Goal: Task Accomplishment & Management: Manage account settings

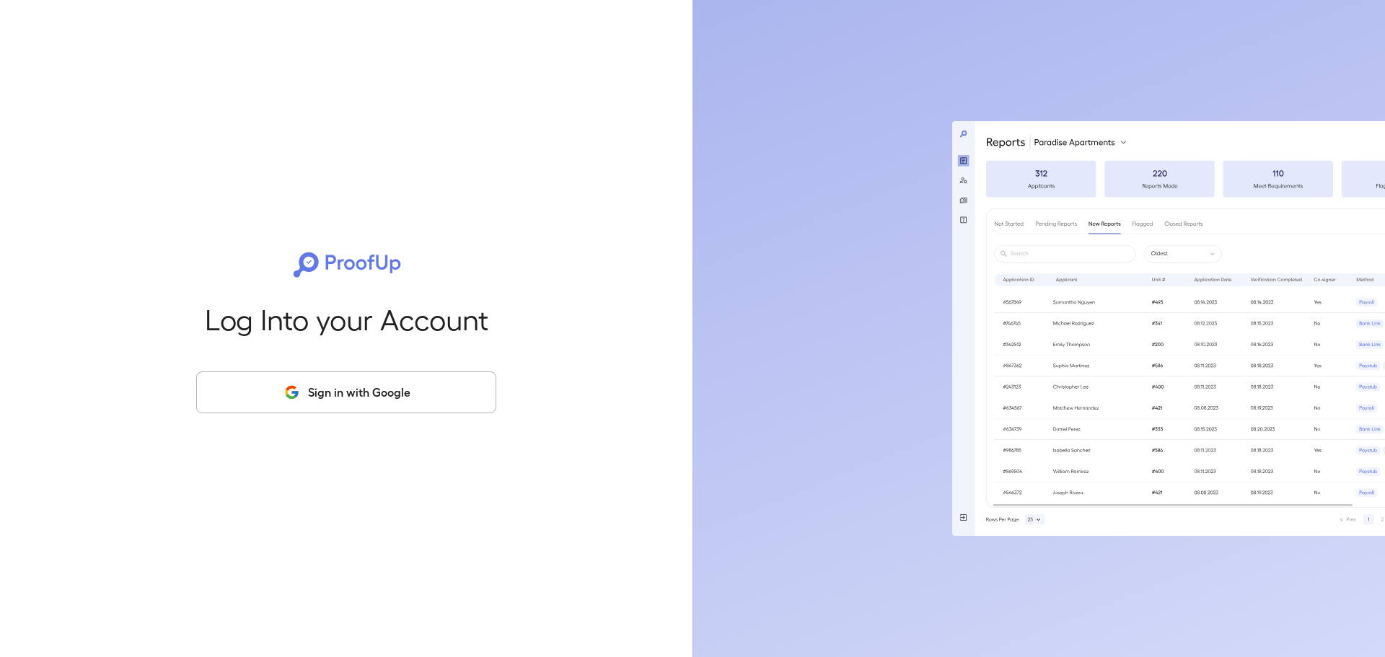
click at [432, 401] on button "Sign in with Google" at bounding box center [346, 392] width 300 height 42
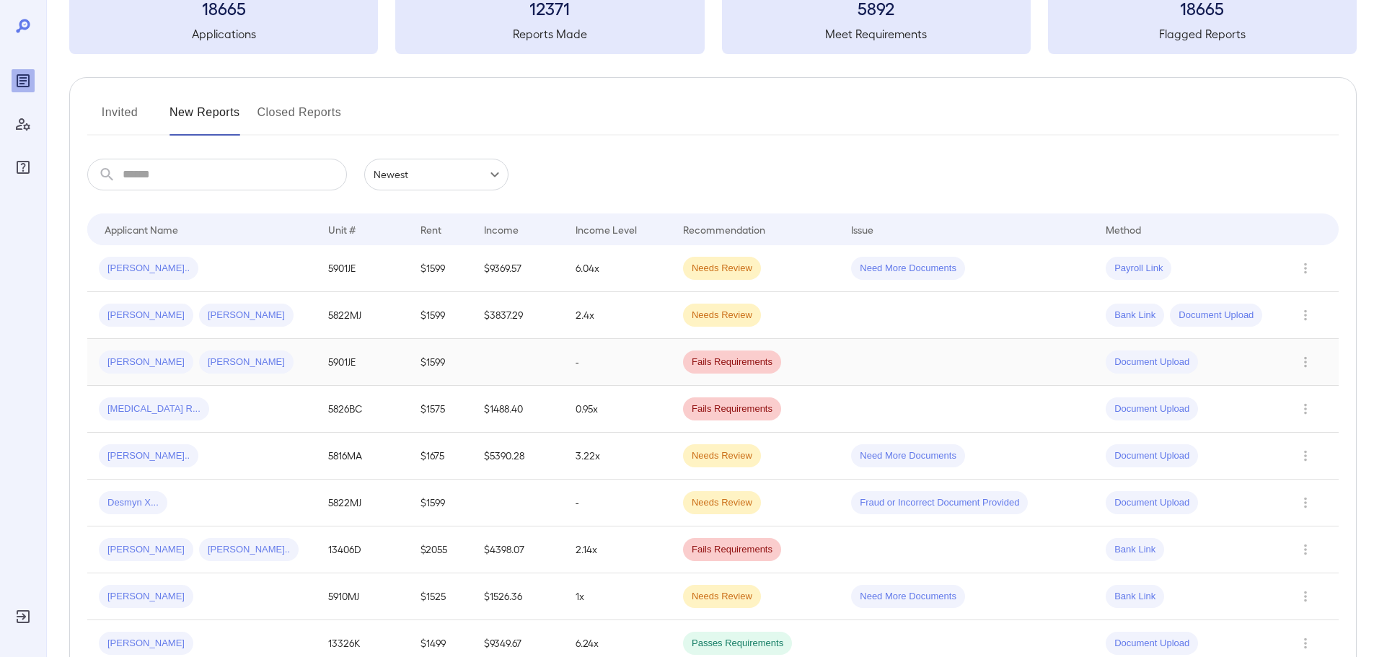
scroll to position [144, 0]
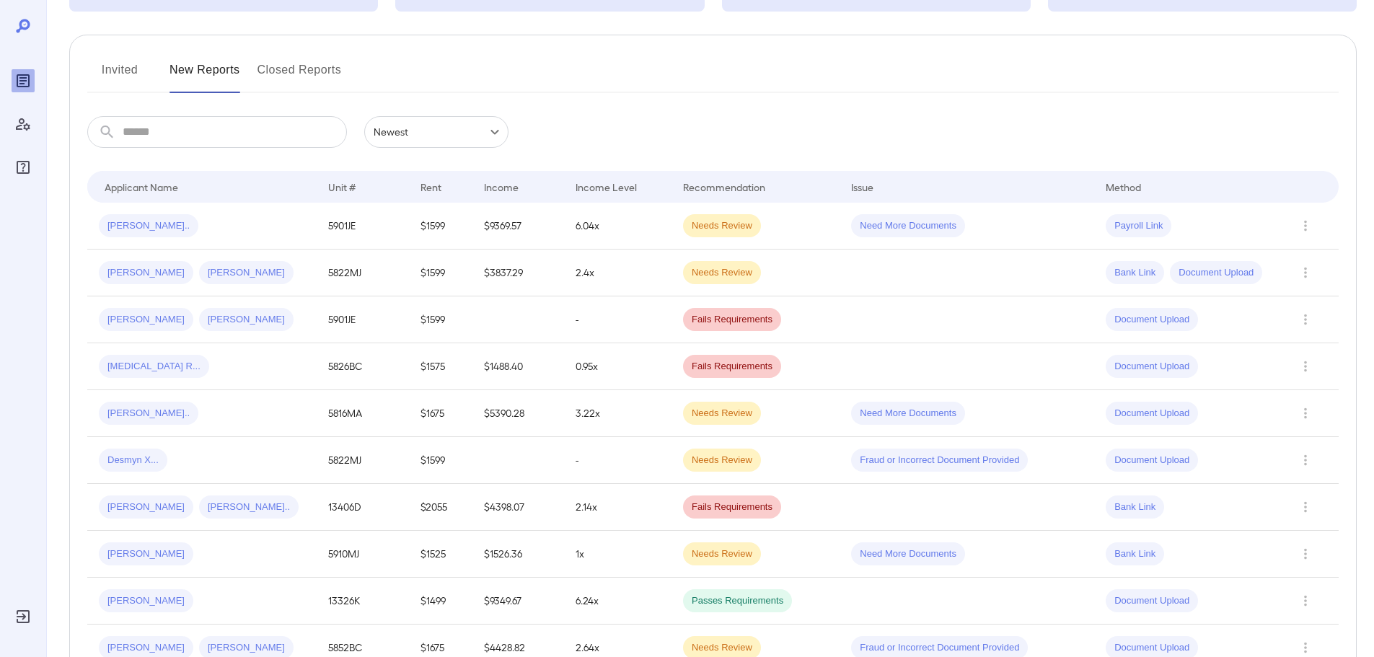
drag, startPoint x: 203, startPoint y: 459, endPoint x: 211, endPoint y: 451, distance: 10.2
click at [206, 455] on div "Desmyn X..." at bounding box center [202, 460] width 206 height 23
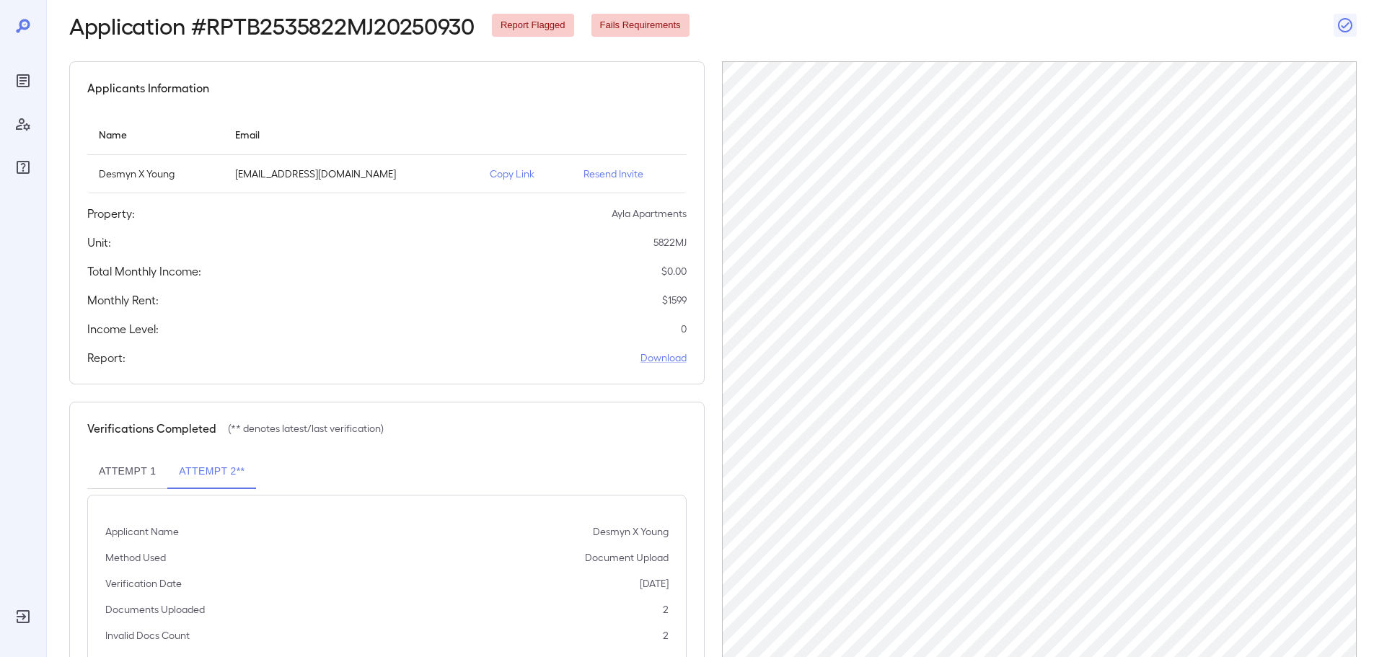
scroll to position [144, 0]
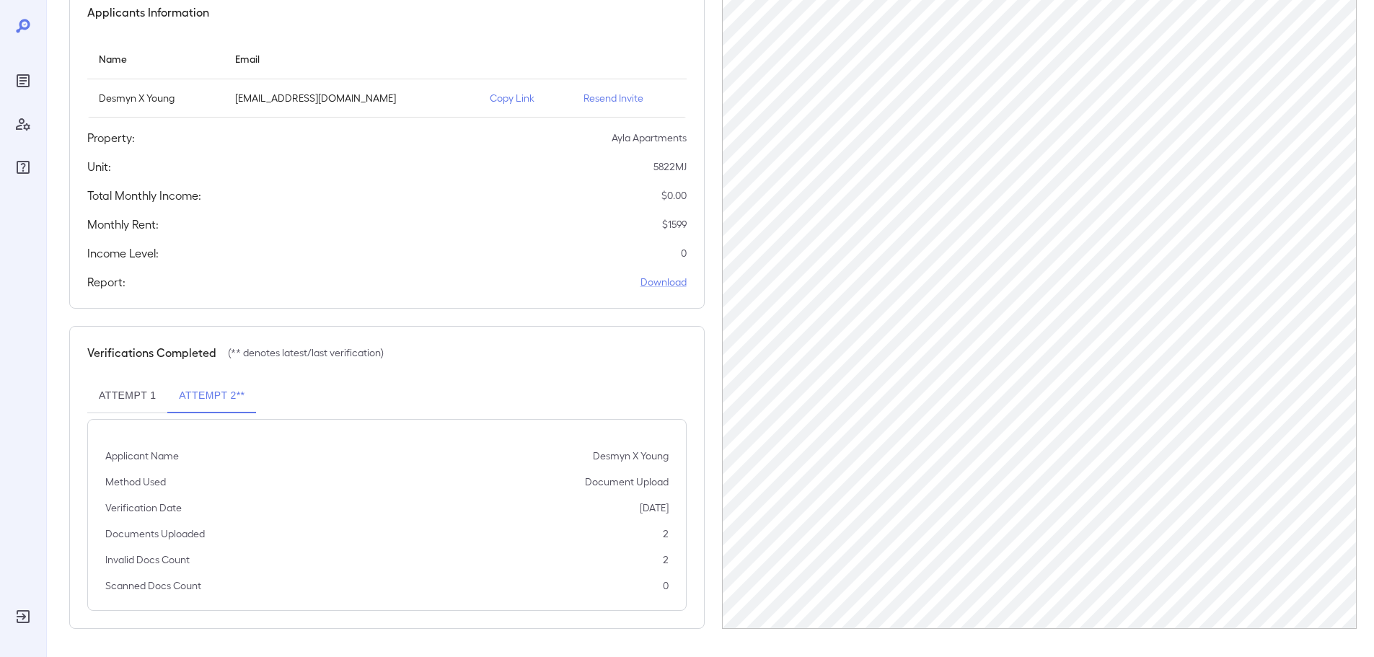
click at [114, 398] on button "Attempt 1" at bounding box center [127, 396] width 80 height 35
click at [226, 394] on button "Attempt 2**" at bounding box center [211, 396] width 89 height 35
click at [123, 400] on button "Attempt 1" at bounding box center [127, 396] width 80 height 35
click at [682, 283] on link "Download" at bounding box center [663, 282] width 46 height 14
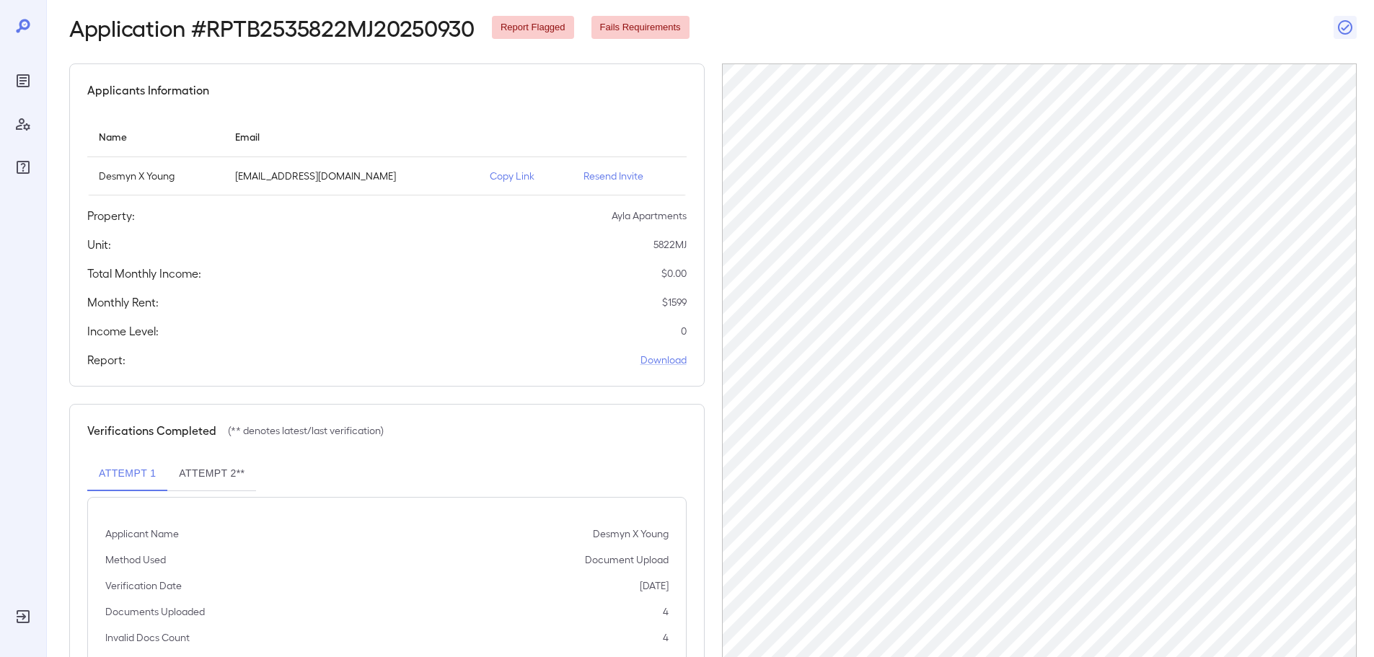
scroll to position [0, 0]
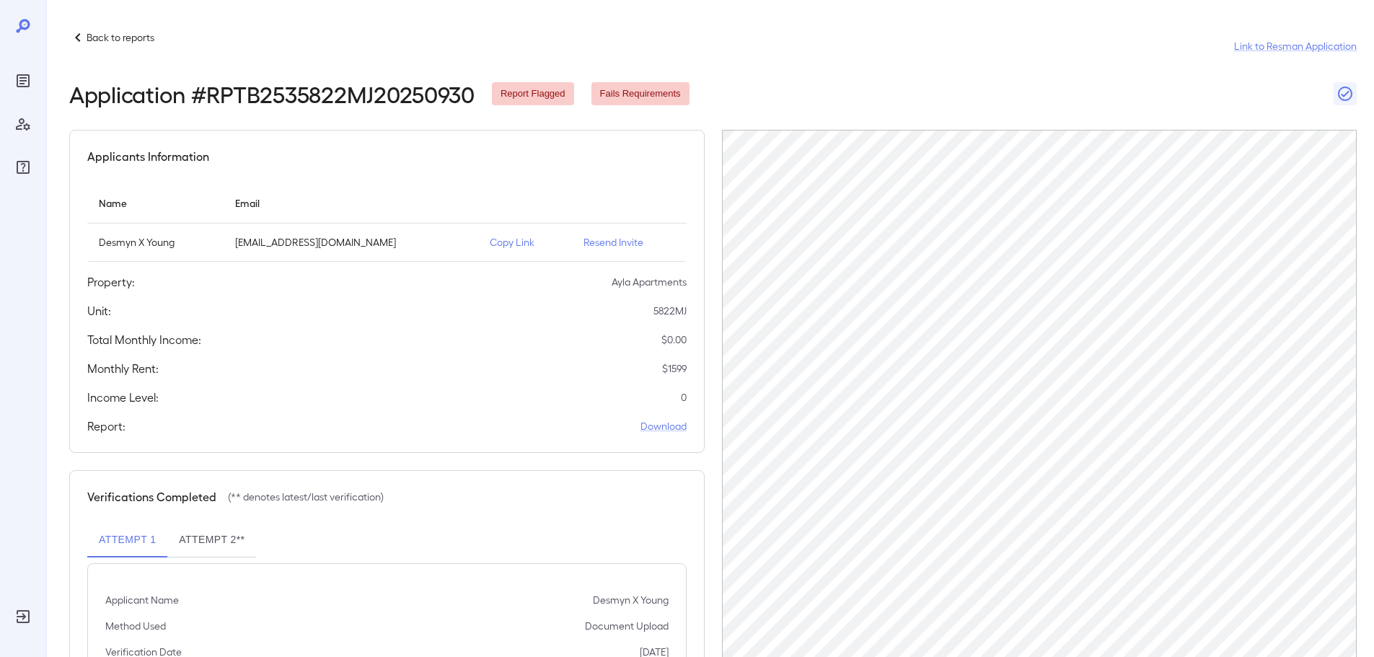
click at [73, 45] on icon at bounding box center [77, 37] width 17 height 17
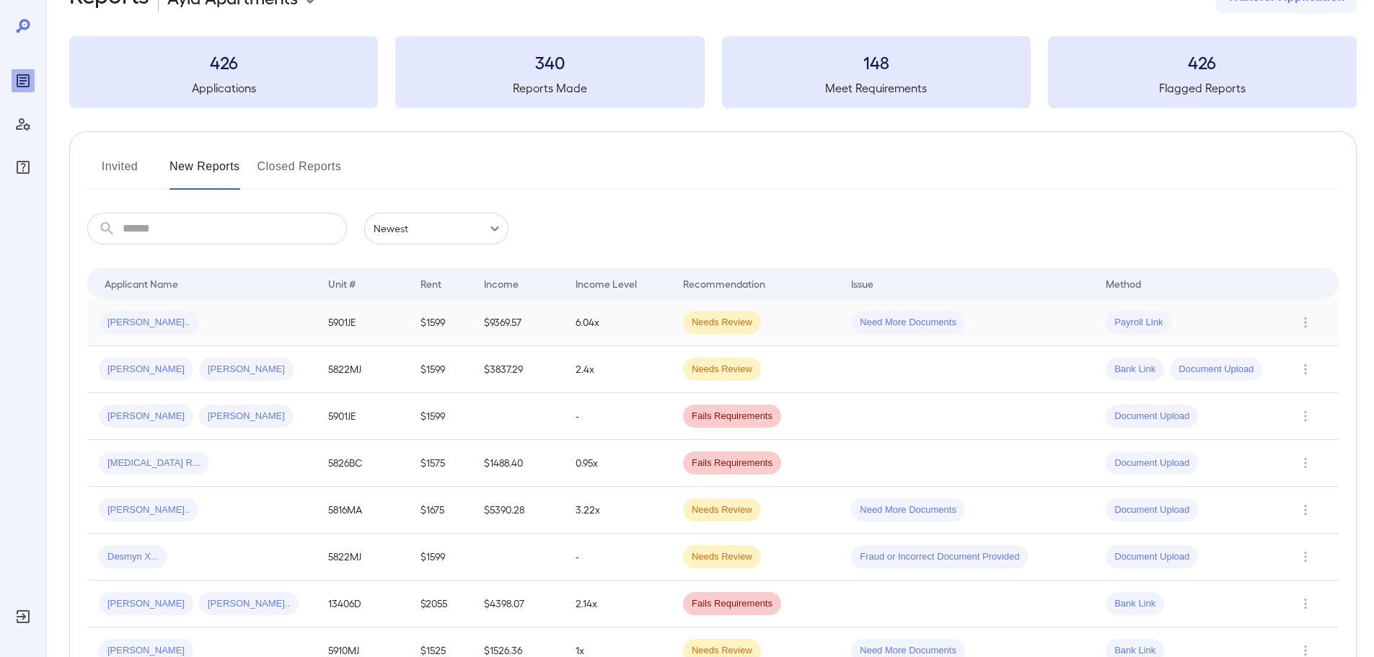
scroll to position [72, 0]
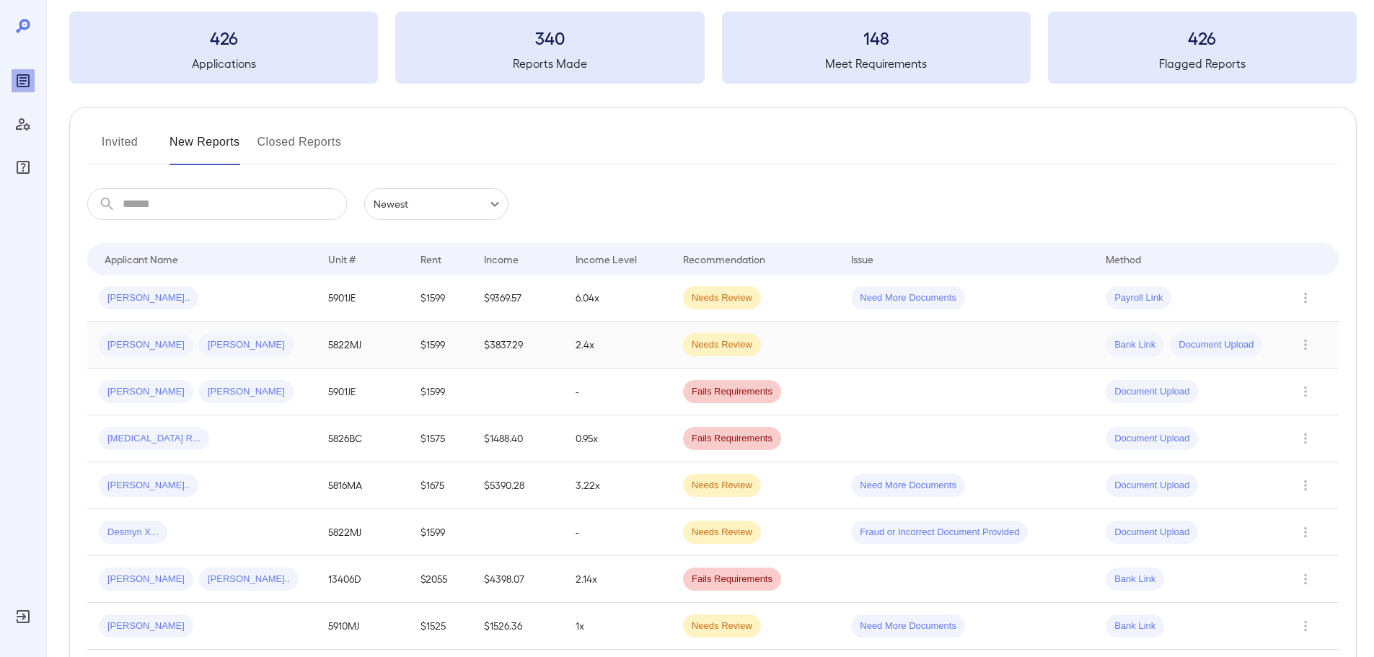
click at [273, 356] on div "Willie J... Mia T..." at bounding box center [202, 344] width 206 height 23
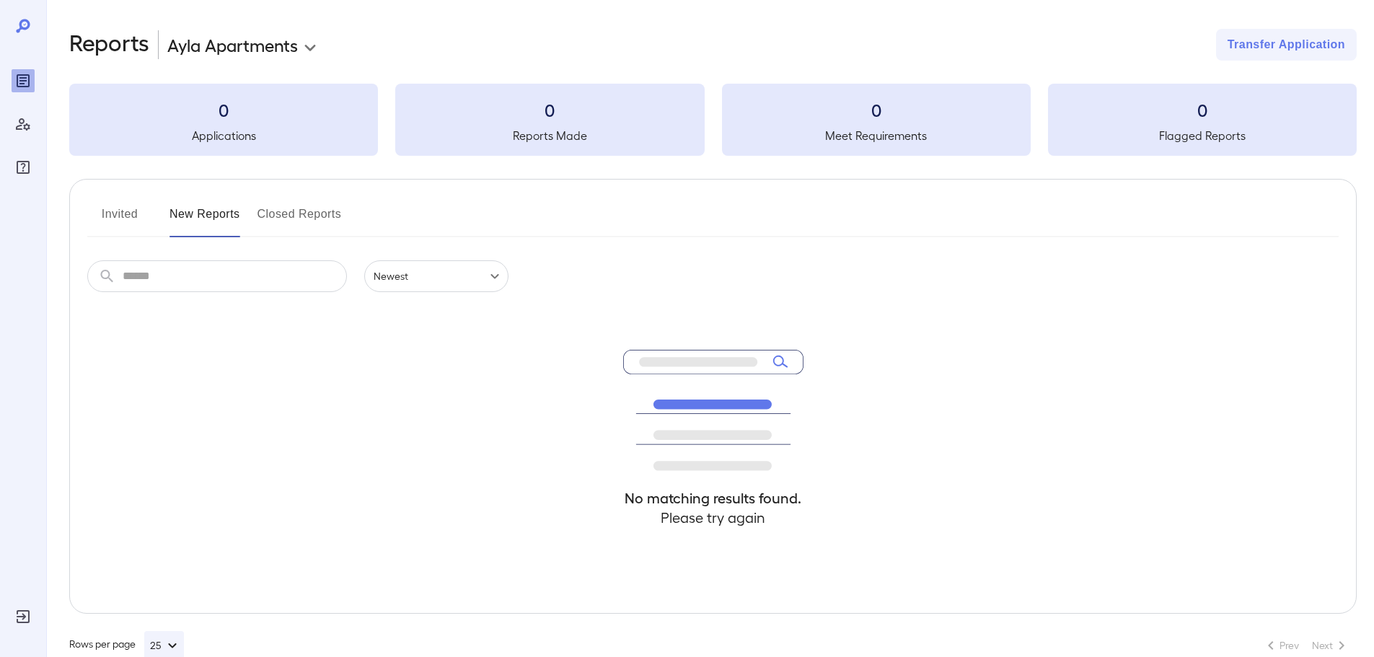
scroll to position [32, 0]
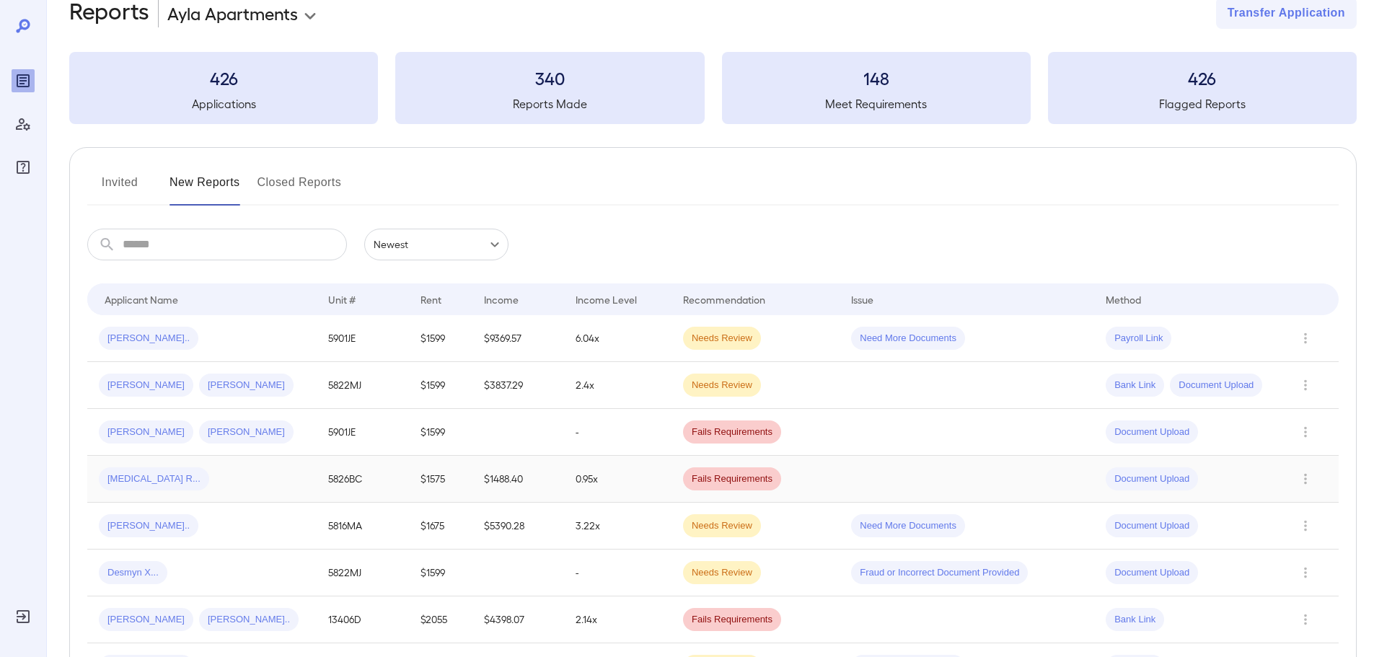
click at [216, 485] on div "[MEDICAL_DATA] R..." at bounding box center [202, 478] width 206 height 23
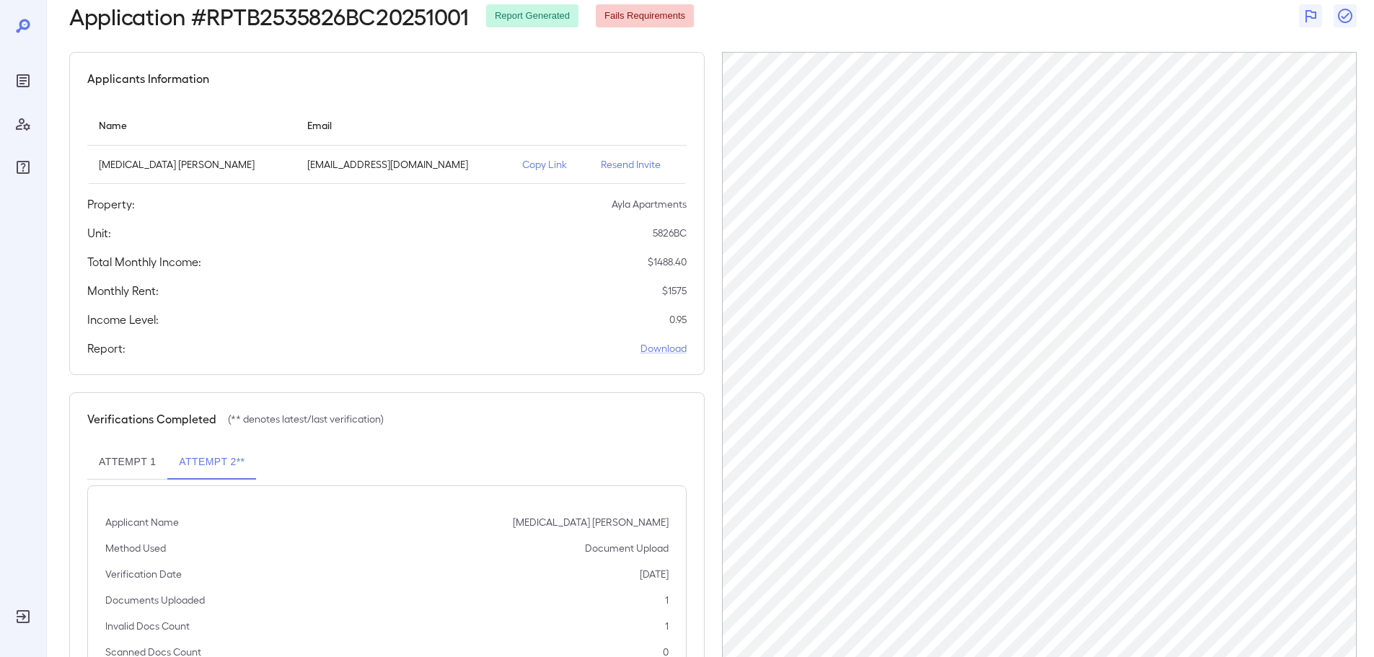
scroll to position [144, 0]
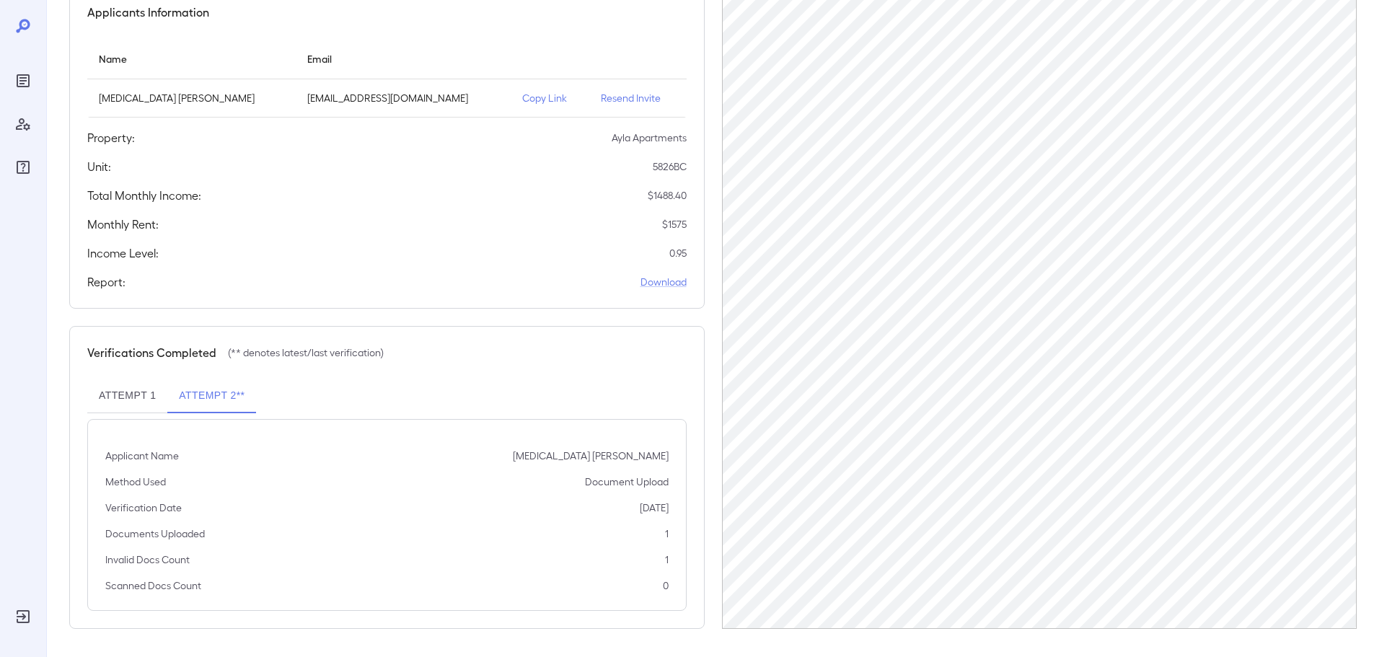
click at [115, 391] on button "Attempt 1" at bounding box center [127, 396] width 80 height 35
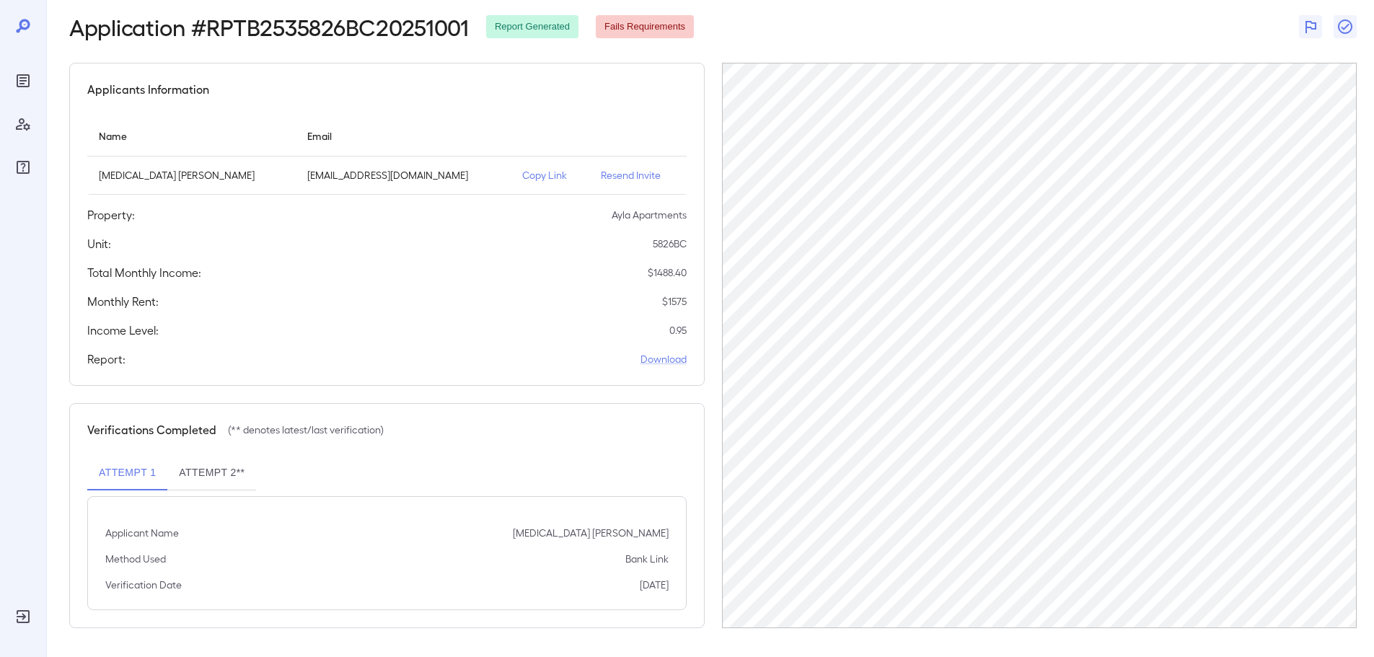
click at [115, 475] on button "Attempt 1" at bounding box center [127, 473] width 80 height 35
click at [669, 361] on link "Download" at bounding box center [663, 359] width 46 height 14
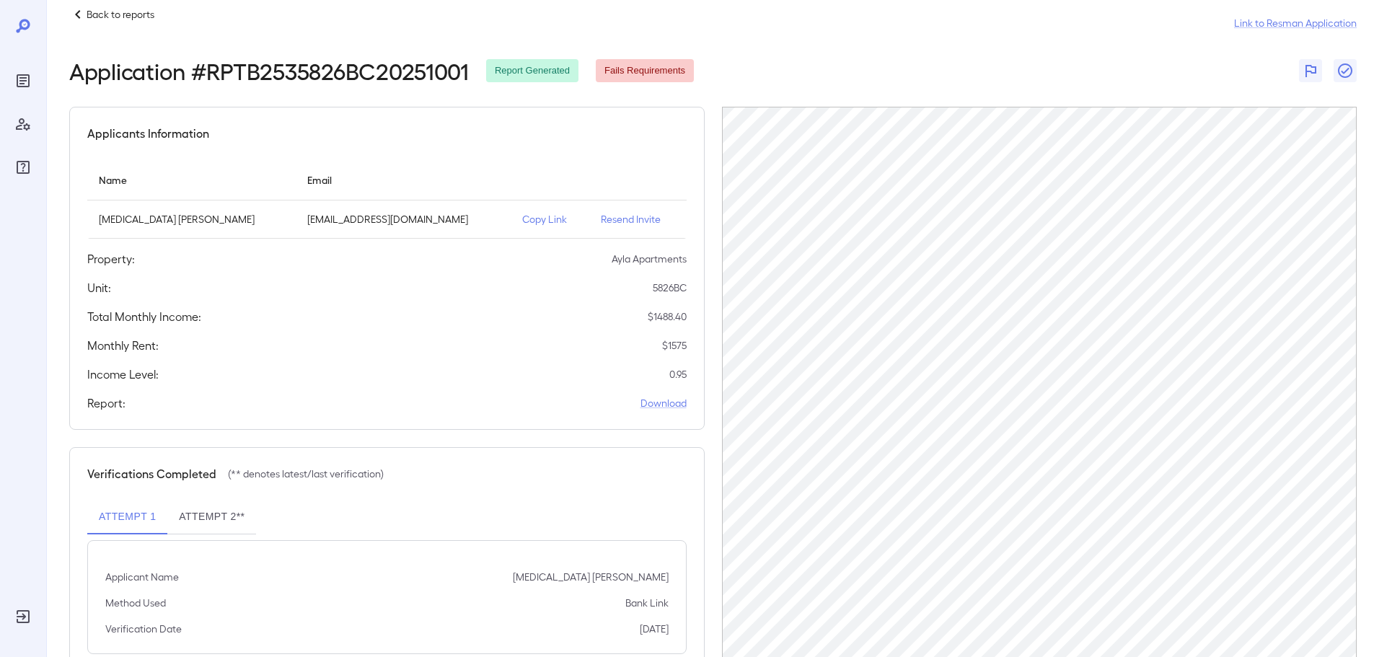
scroll to position [0, 0]
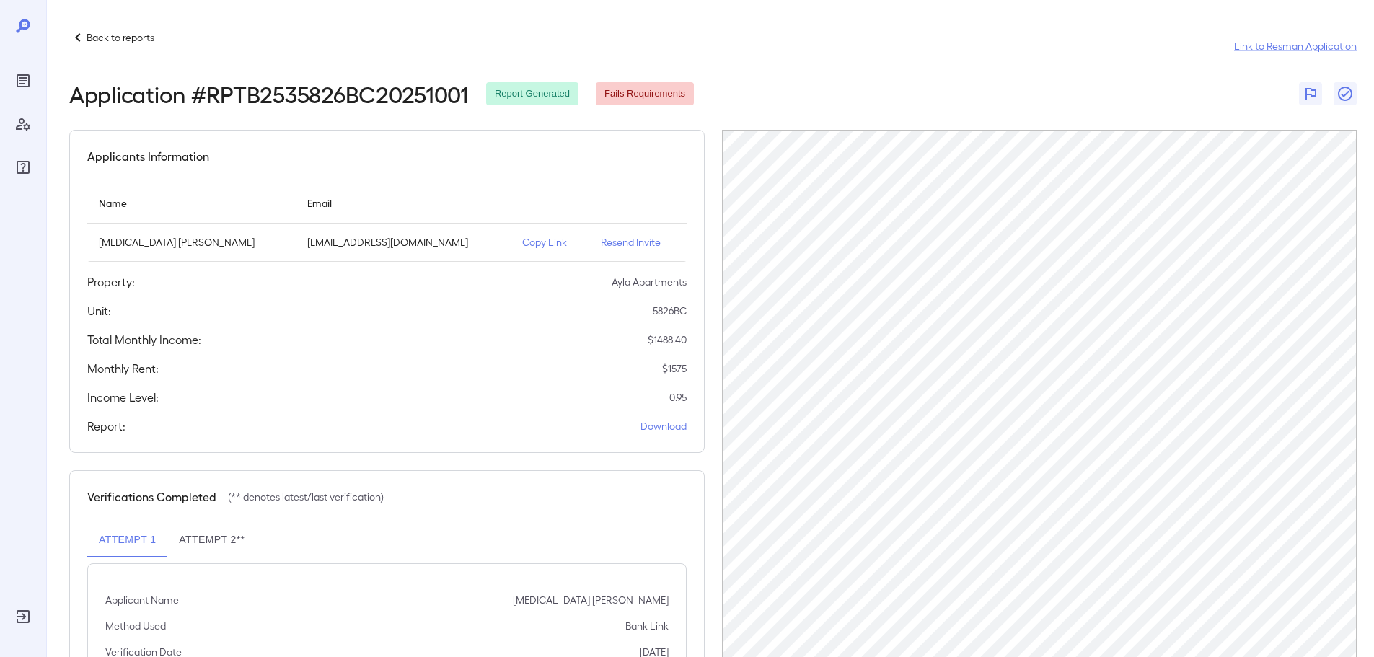
click at [630, 244] on p "Resend Invite" at bounding box center [638, 242] width 74 height 14
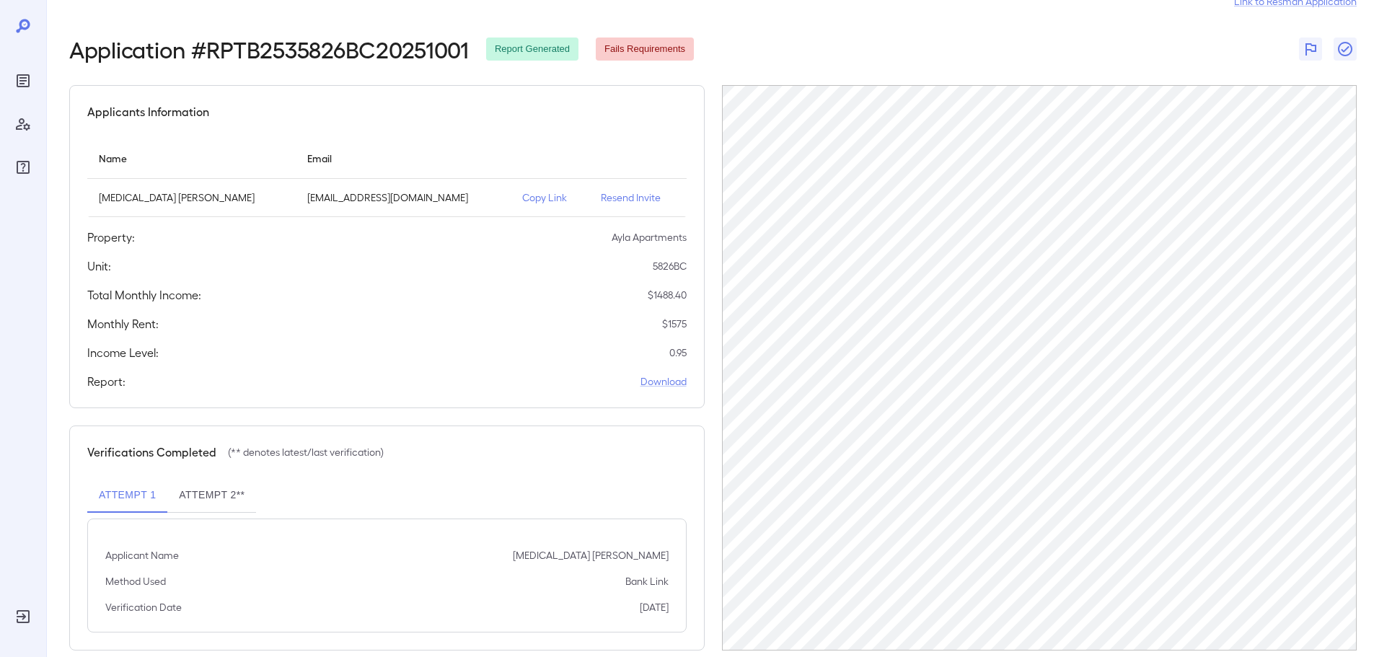
scroll to position [67, 0]
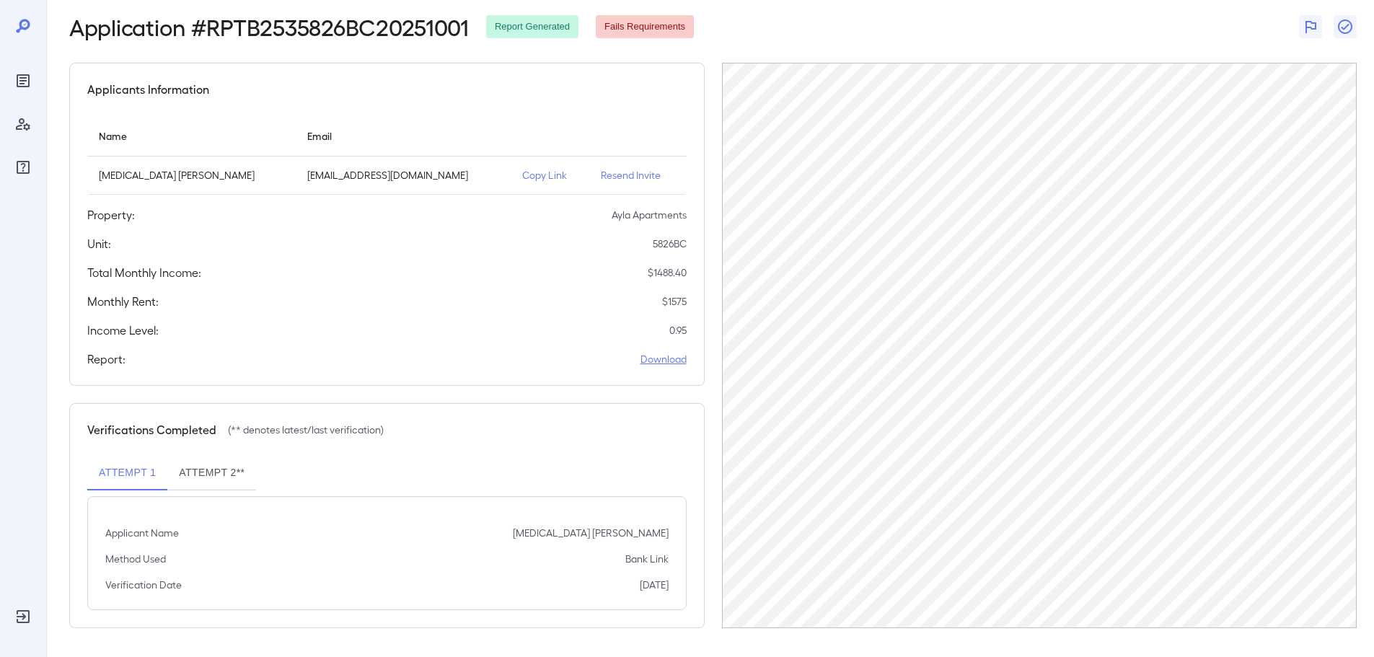
click at [674, 357] on link "Download" at bounding box center [663, 359] width 46 height 14
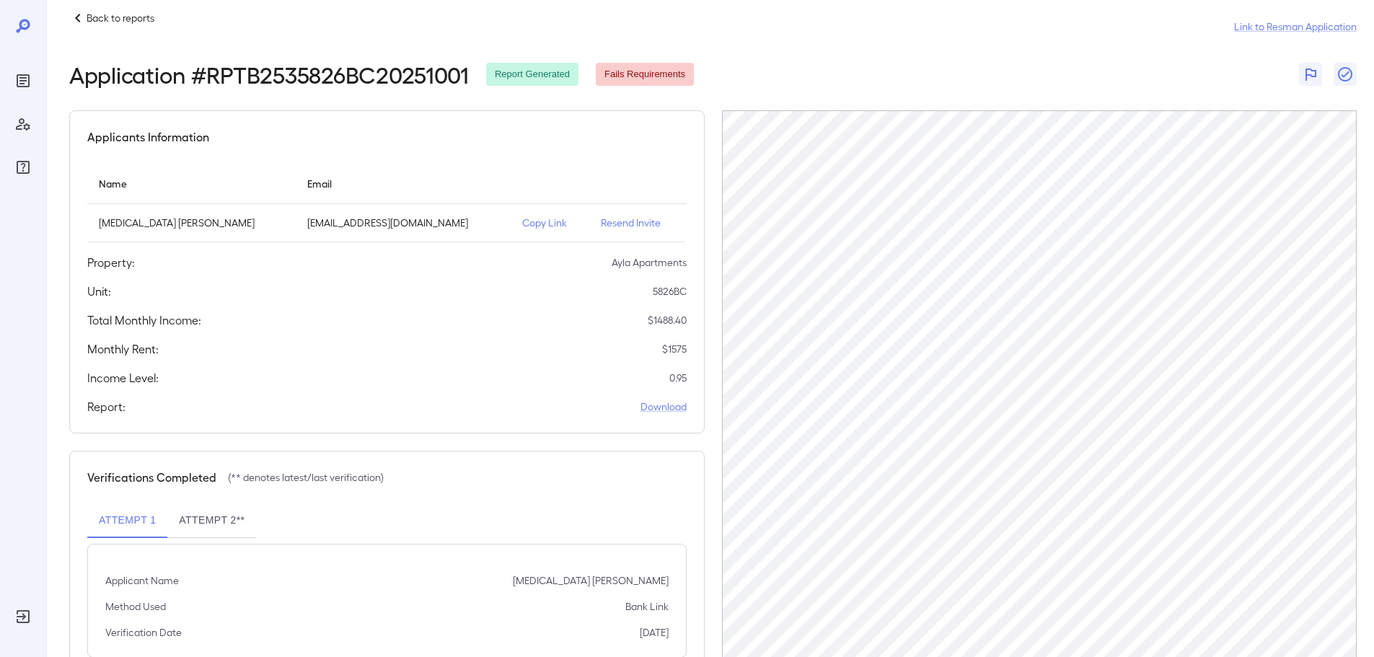
scroll to position [0, 0]
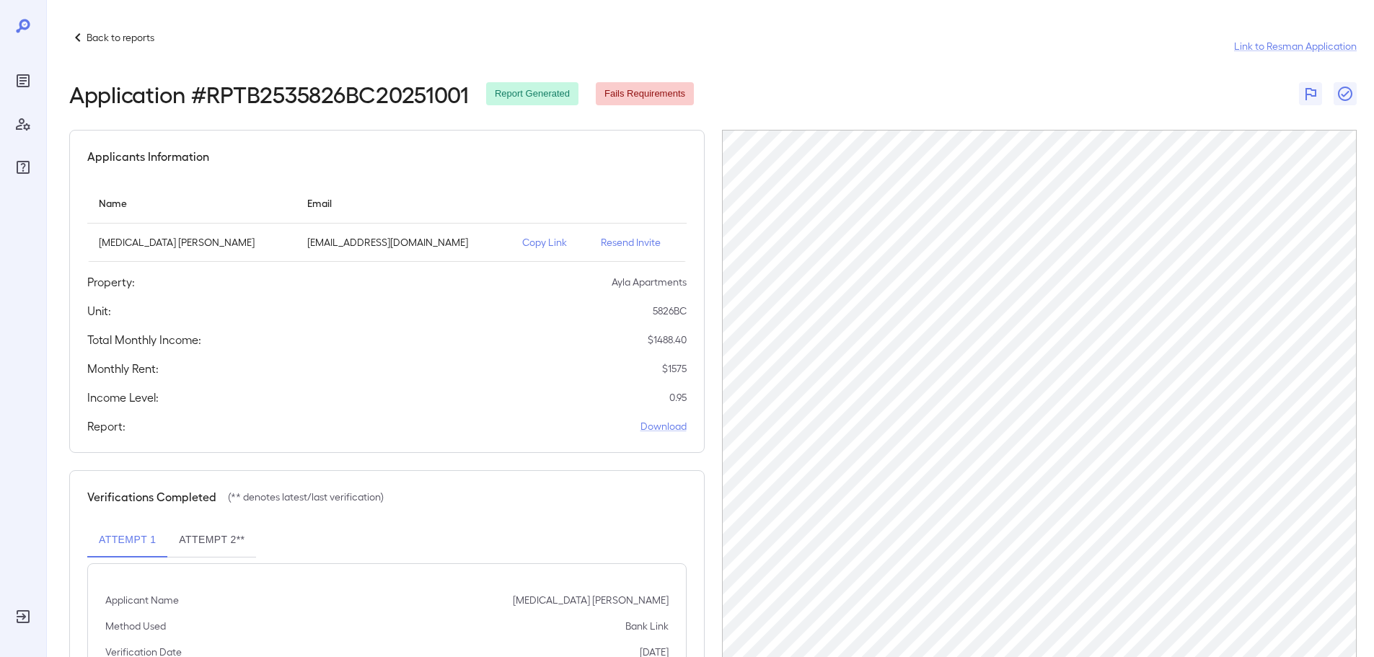
click at [30, 27] on icon at bounding box center [22, 25] width 17 height 17
click at [84, 34] on icon at bounding box center [77, 37] width 17 height 17
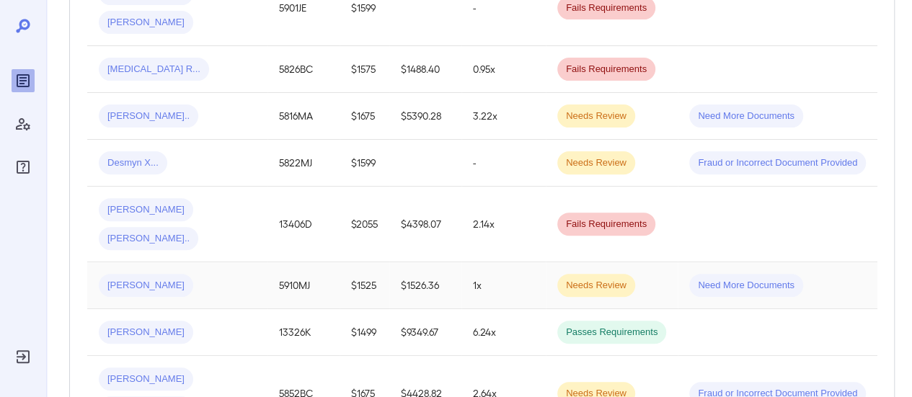
scroll to position [505, 0]
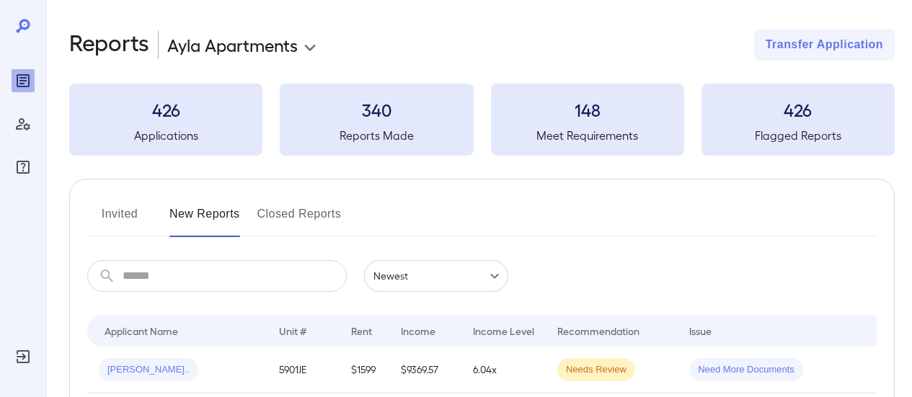
scroll to position [505, 0]
